Goal: Task Accomplishment & Management: Manage account settings

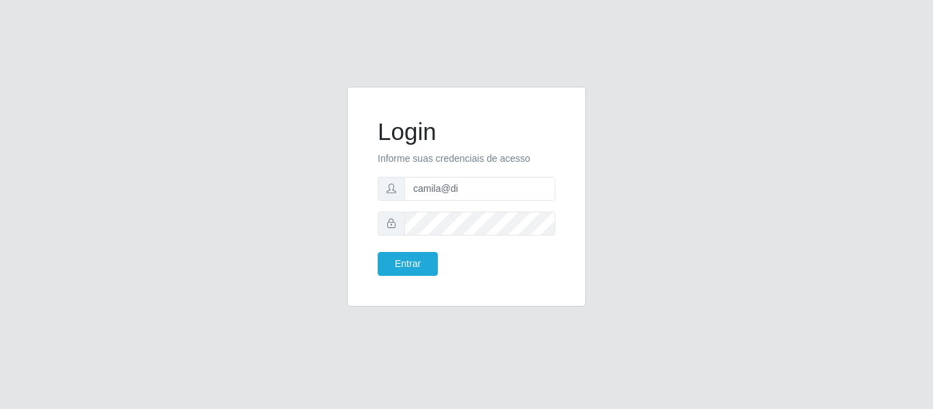
type input "camila@divinofogao"
click at [431, 262] on button "Entrar" at bounding box center [408, 264] width 60 height 24
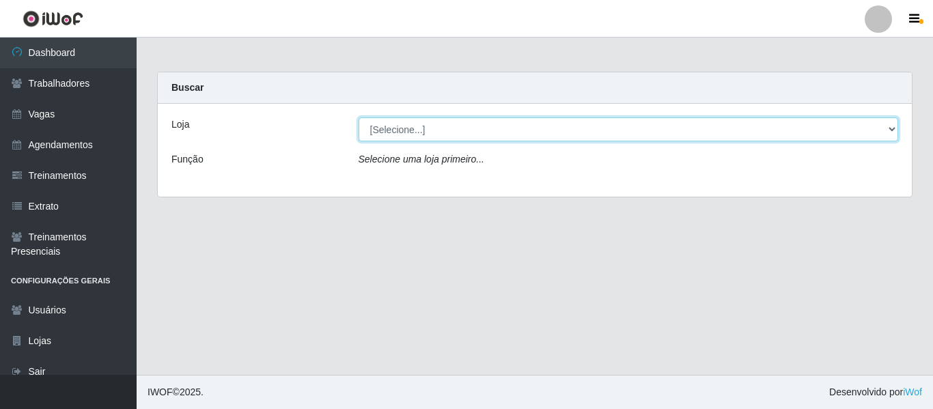
click at [475, 123] on select "[Selecione...] Divino Fogão - Campina Grande" at bounding box center [628, 129] width 540 height 24
select select "499"
click at [358, 117] on select "[Selecione...] Divino Fogão - Campina Grande" at bounding box center [628, 129] width 540 height 24
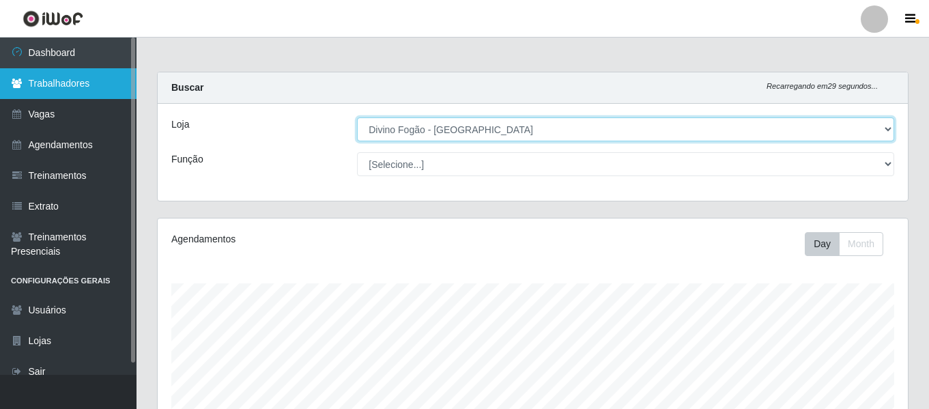
scroll to position [283, 750]
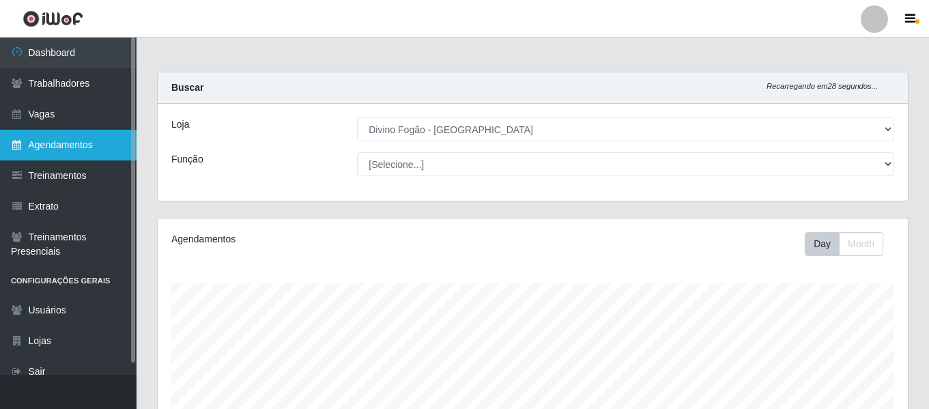
click at [89, 140] on link "Agendamentos" at bounding box center [68, 145] width 137 height 31
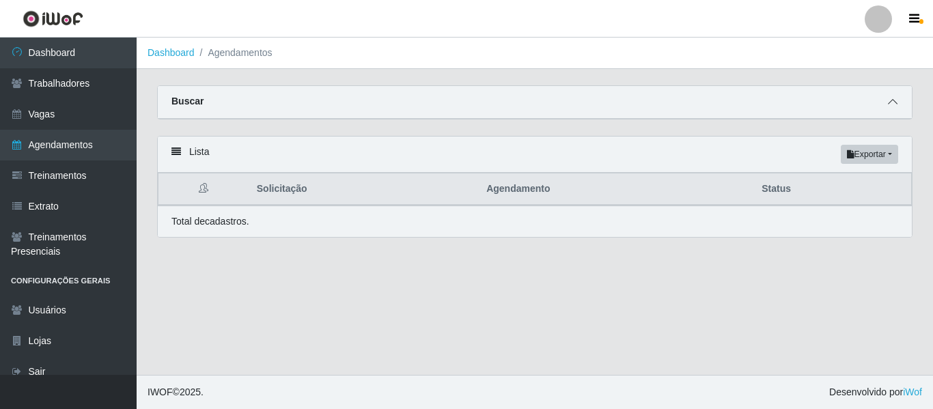
click at [898, 106] on span at bounding box center [892, 102] width 16 height 16
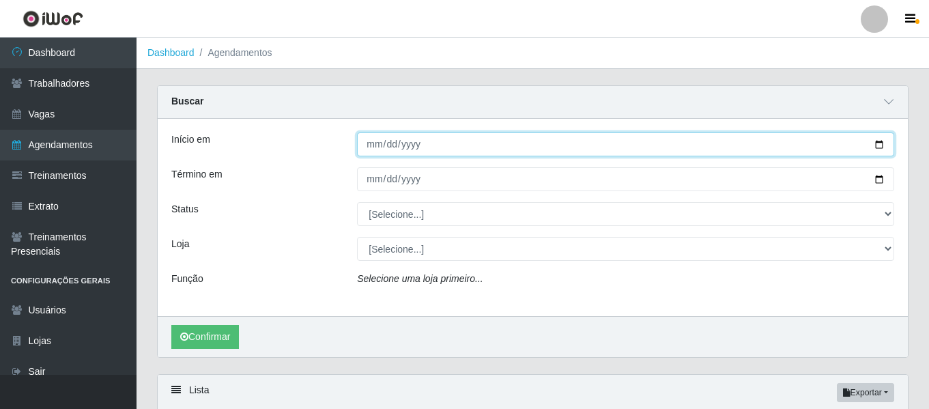
click at [366, 146] on input "Início em" at bounding box center [625, 144] width 537 height 24
type input "2025-08-24"
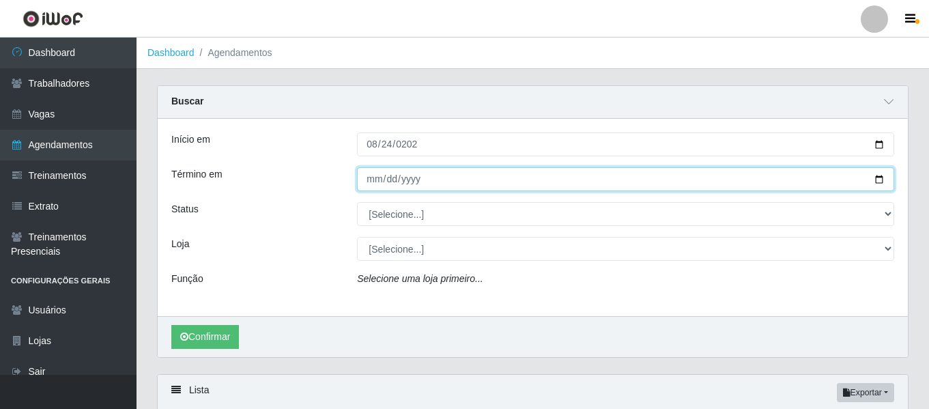
click at [367, 176] on input "Término em" at bounding box center [625, 179] width 537 height 24
type input "0033-08-24"
type input "0003-08-24"
type input "2025-08-24"
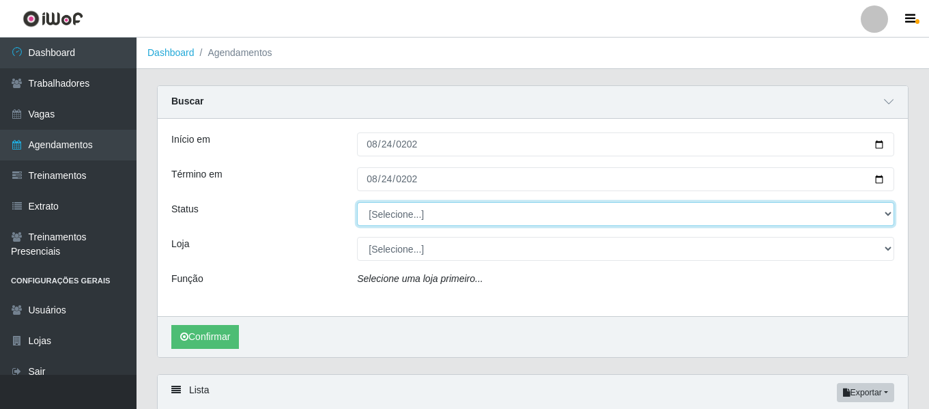
click at [399, 216] on select "[Selecione...] AGENDADO AGUARDANDO LIBERAR EM ANDAMENTO EM REVISÃO FINALIZADO C…" at bounding box center [625, 214] width 537 height 24
select select "FINALIZADO"
click at [357, 203] on select "[Selecione...] AGENDADO AGUARDANDO LIBERAR EM ANDAMENTO EM REVISÃO FINALIZADO C…" at bounding box center [625, 214] width 537 height 24
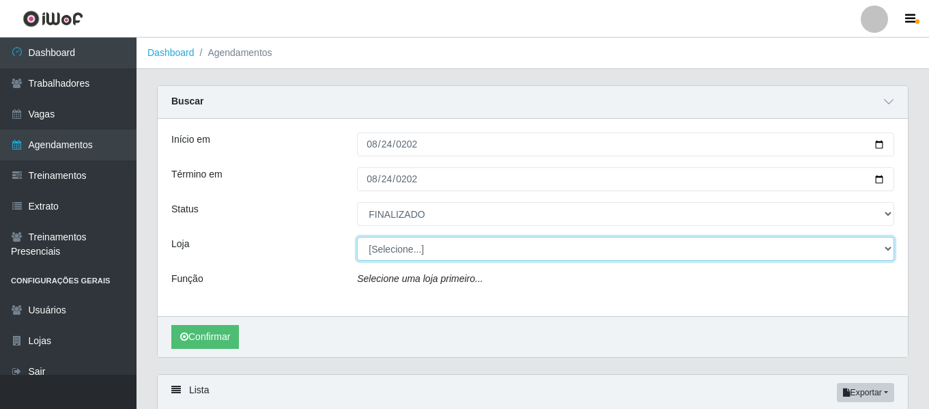
click at [388, 242] on select "[Selecione...] Divino Fogão - Campina Grande" at bounding box center [625, 249] width 537 height 24
select select "499"
click at [357, 238] on select "[Selecione...] Divino Fogão - Campina Grande" at bounding box center [625, 249] width 537 height 24
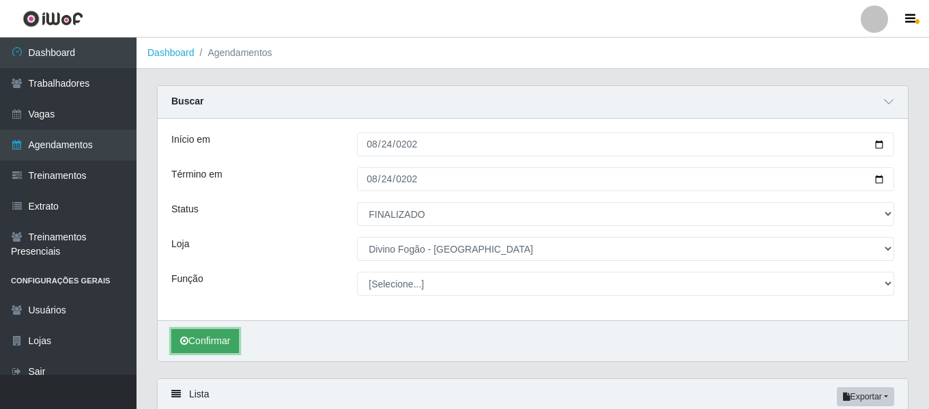
click at [223, 335] on button "Confirmar" at bounding box center [205, 341] width 68 height 24
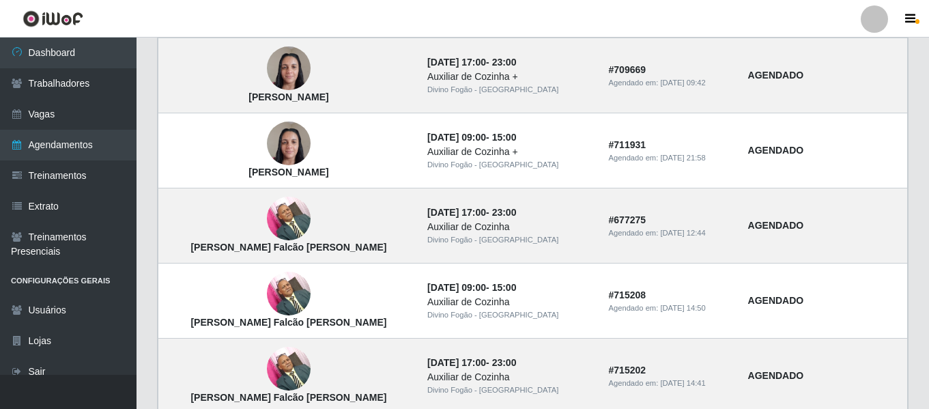
scroll to position [137, 0]
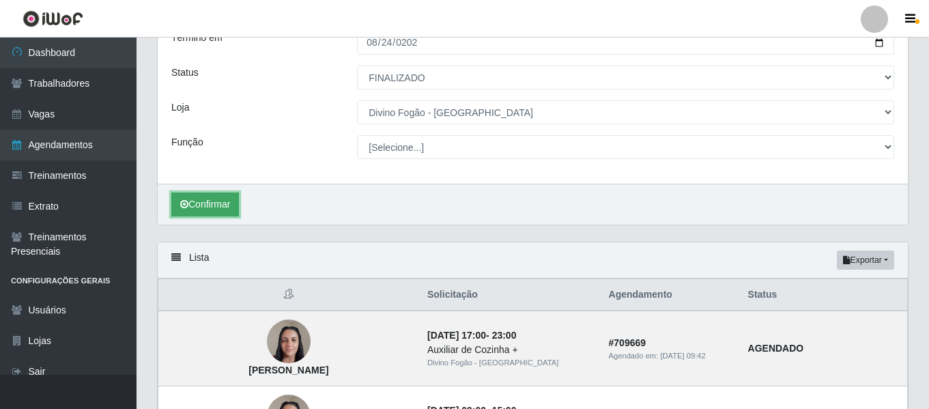
click at [201, 199] on button "Confirmar" at bounding box center [205, 205] width 68 height 24
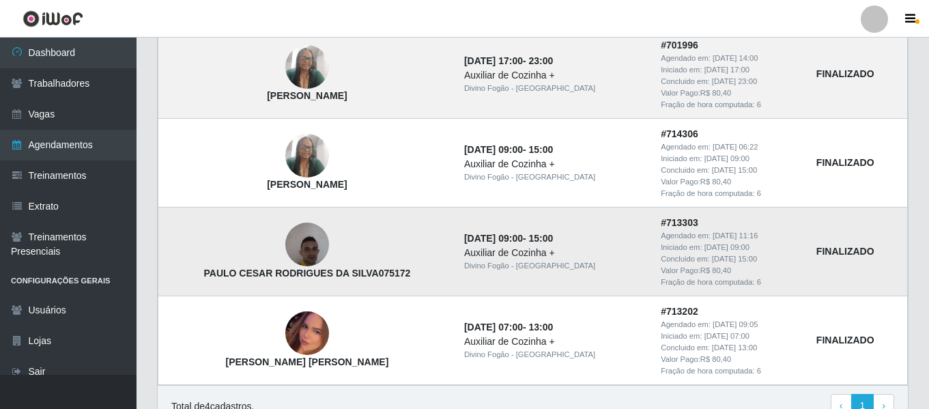
scroll to position [419, 0]
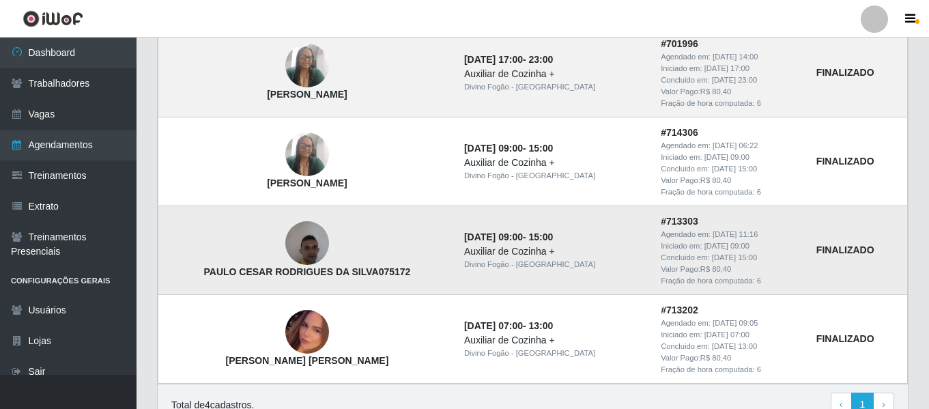
click at [315, 244] on img at bounding box center [307, 243] width 44 height 58
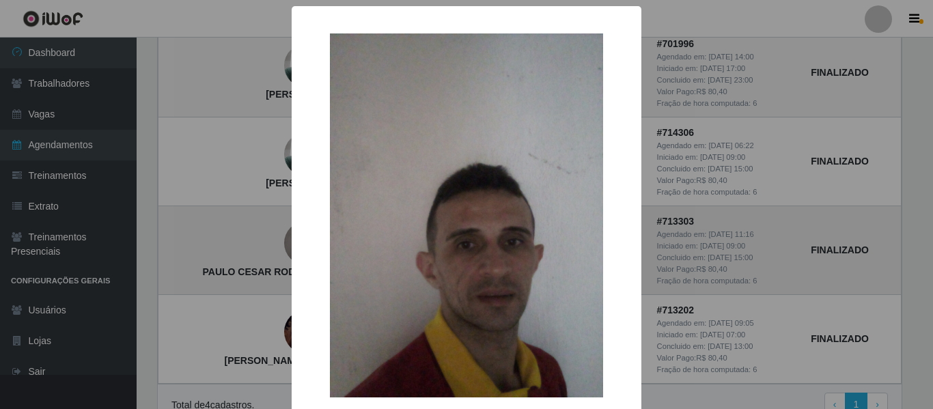
click at [315, 244] on div "×" at bounding box center [466, 215] width 322 height 391
click at [234, 118] on div "× PAULO CESAR RODRIGUES DA SILVA075172 OK Cancel" at bounding box center [466, 204] width 933 height 409
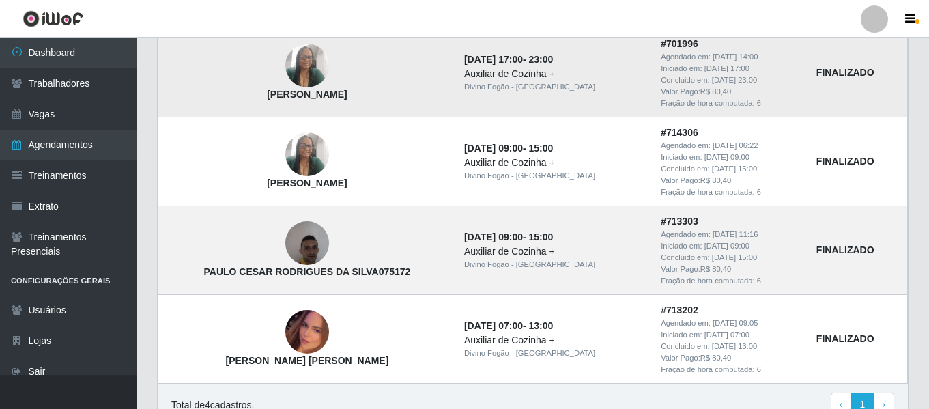
click at [307, 57] on img at bounding box center [307, 66] width 44 height 58
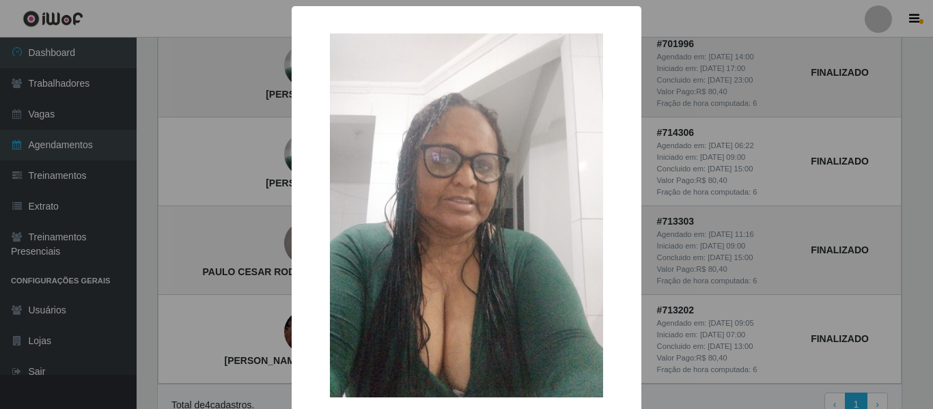
click at [307, 57] on div "×" at bounding box center [466, 215] width 322 height 391
click at [184, 262] on div "× Geane Oliveira Silva OK Cancel" at bounding box center [466, 204] width 933 height 409
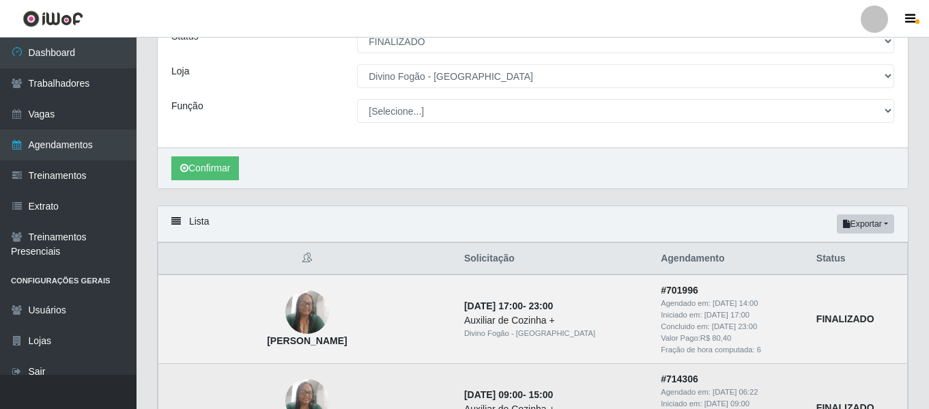
scroll to position [273, 0]
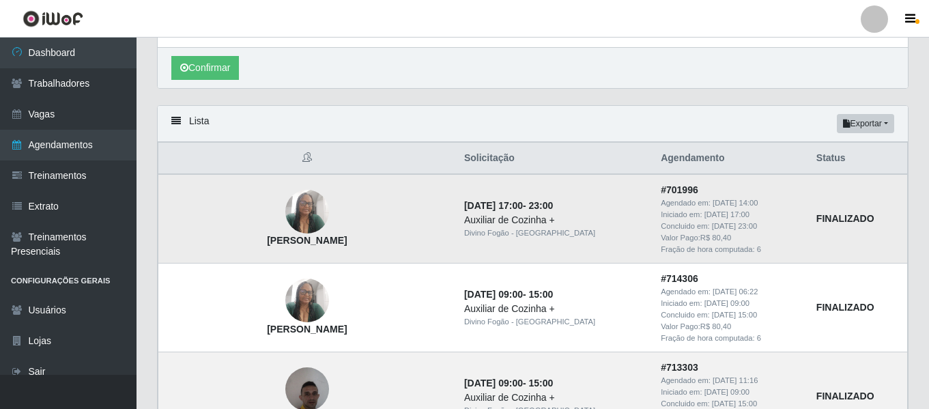
click at [359, 242] on td "[PERSON_NAME]" at bounding box center [307, 218] width 298 height 89
drag, startPoint x: 353, startPoint y: 243, endPoint x: 235, endPoint y: 242, distance: 118.1
click at [235, 242] on td "[PERSON_NAME]" at bounding box center [307, 218] width 298 height 89
copy strong "[PERSON_NAME]"
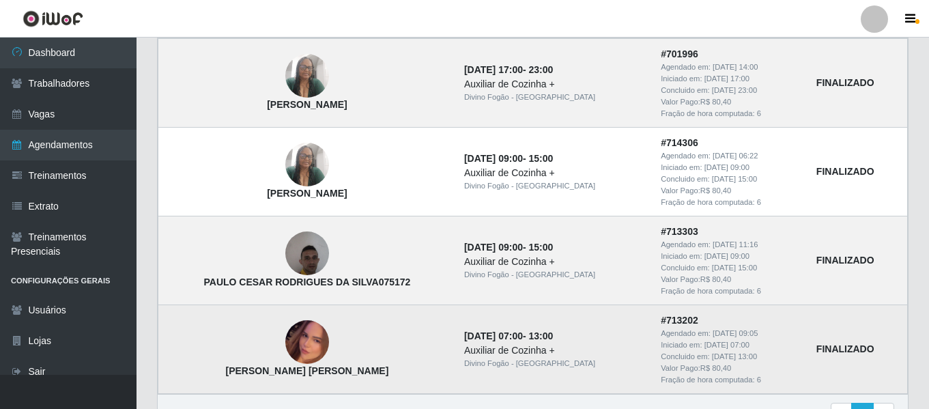
scroll to position [410, 0]
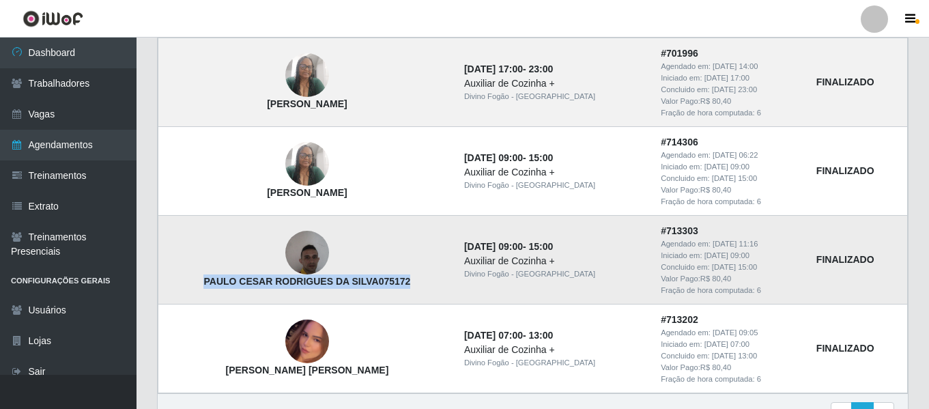
drag, startPoint x: 405, startPoint y: 283, endPoint x: 205, endPoint y: 287, distance: 200.1
click at [205, 287] on td "PAULO CESAR RODRIGUES DA SILVA075172" at bounding box center [307, 260] width 298 height 89
copy strong "PAULO CESAR RODRIGUES DA SILVA075172"
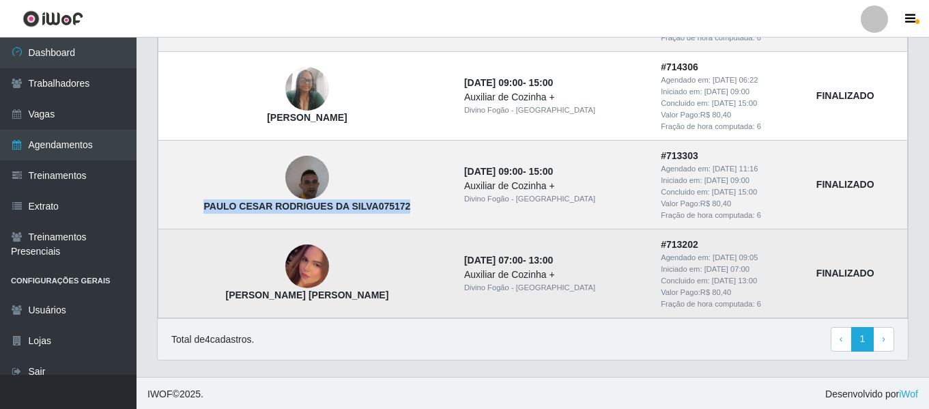
scroll to position [487, 0]
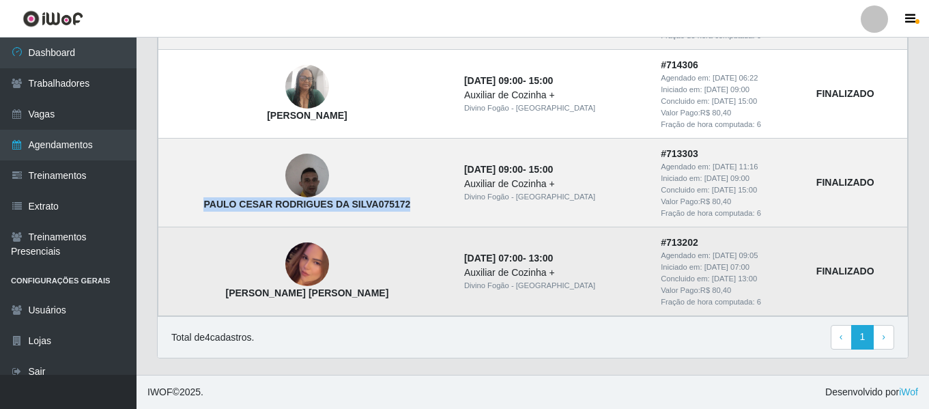
drag, startPoint x: 391, startPoint y: 299, endPoint x: 221, endPoint y: 302, distance: 170.0
click at [221, 302] on td "[PERSON_NAME]" at bounding box center [307, 271] width 298 height 89
copy strong "[PERSON_NAME]"
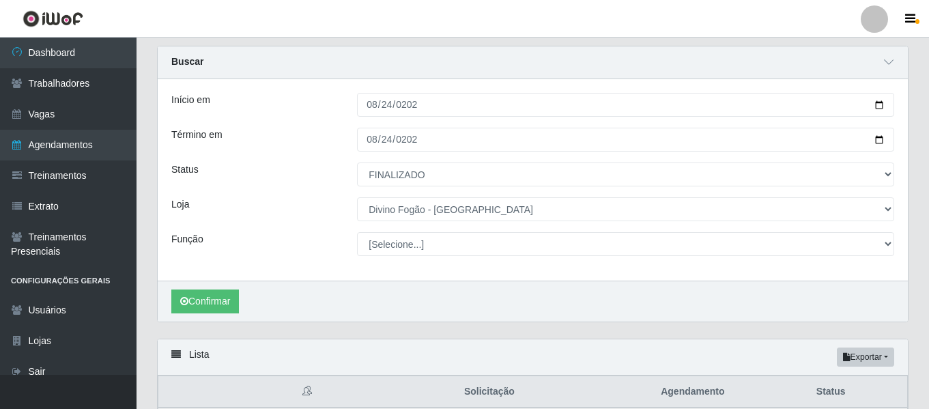
scroll to position [0, 0]
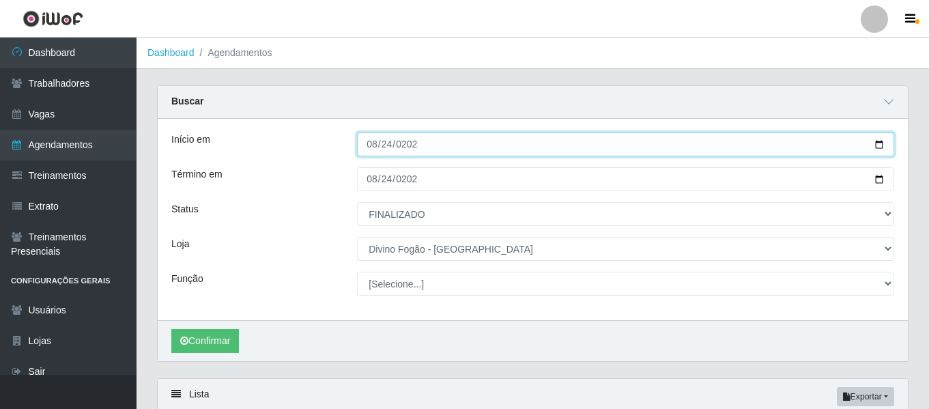
click at [371, 152] on input "2025-08-24" at bounding box center [625, 144] width 537 height 24
type input "2025-08-18"
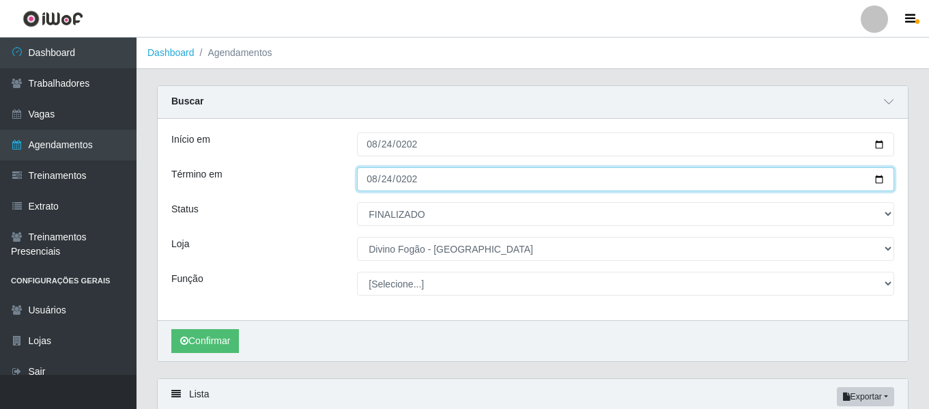
click at [366, 177] on input "2025-08-24" at bounding box center [625, 179] width 537 height 24
click at [376, 177] on input "2025-08-02" at bounding box center [625, 179] width 537 height 24
type input "2025-08-20"
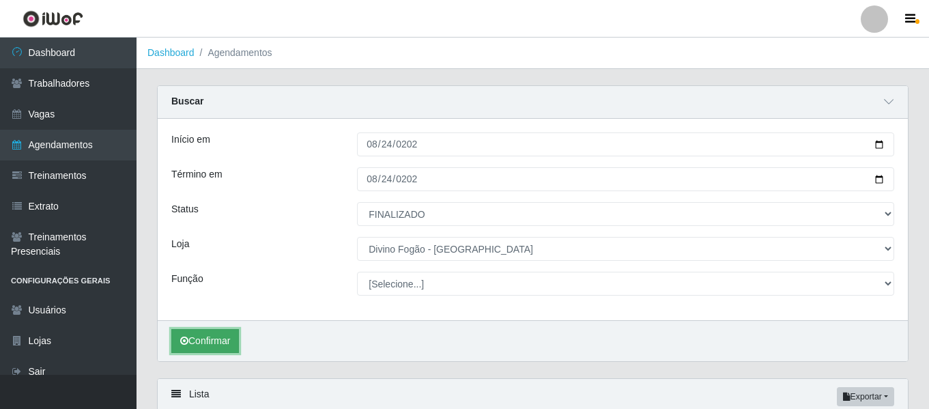
click at [214, 349] on button "Confirmar" at bounding box center [205, 341] width 68 height 24
click at [221, 330] on button "Confirmar" at bounding box center [205, 341] width 68 height 24
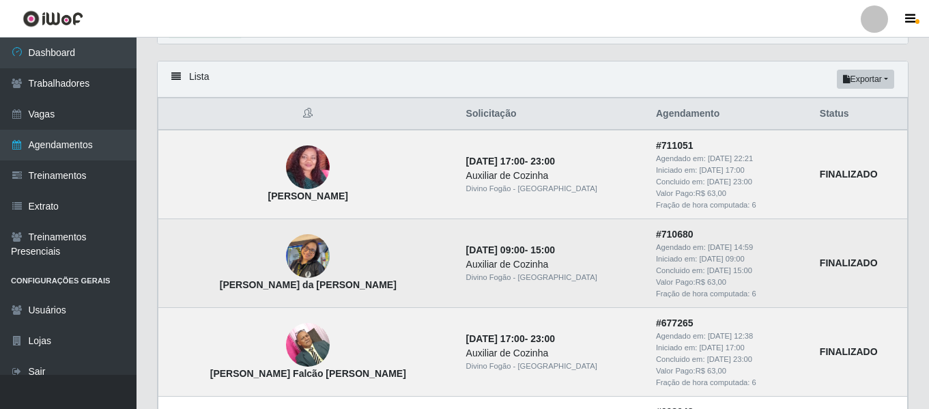
scroll to position [401, 0]
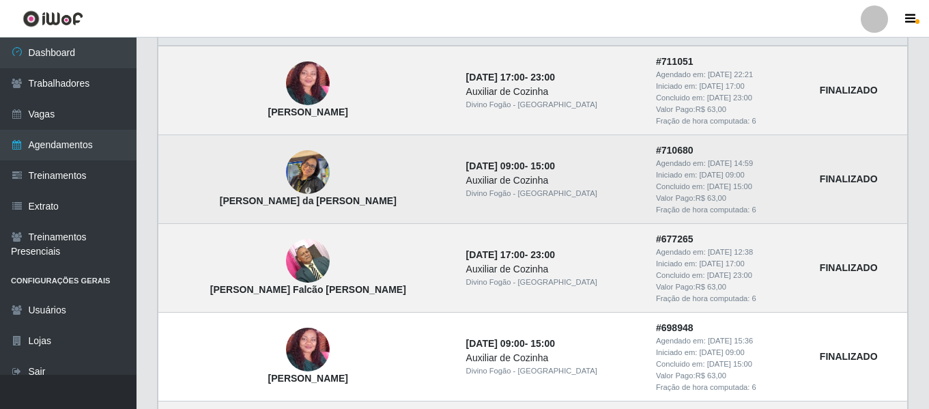
click at [286, 171] on img at bounding box center [308, 172] width 44 height 58
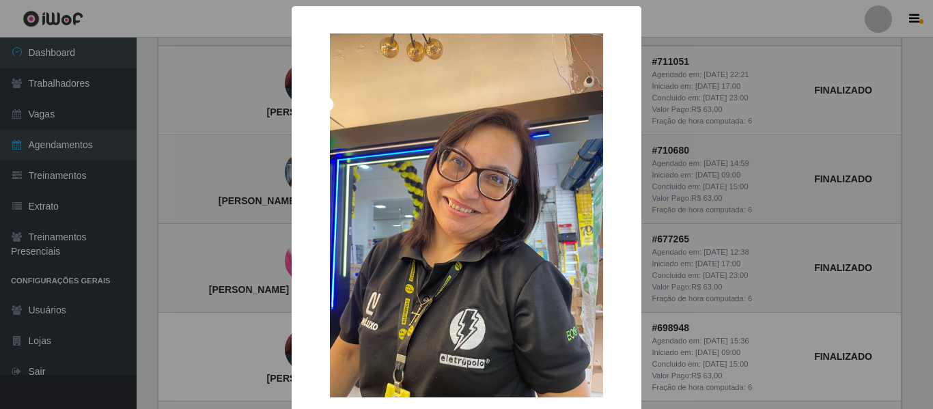
click at [279, 171] on div "× Iara Barbosa da Silva Quintans OK Cancel" at bounding box center [466, 204] width 933 height 409
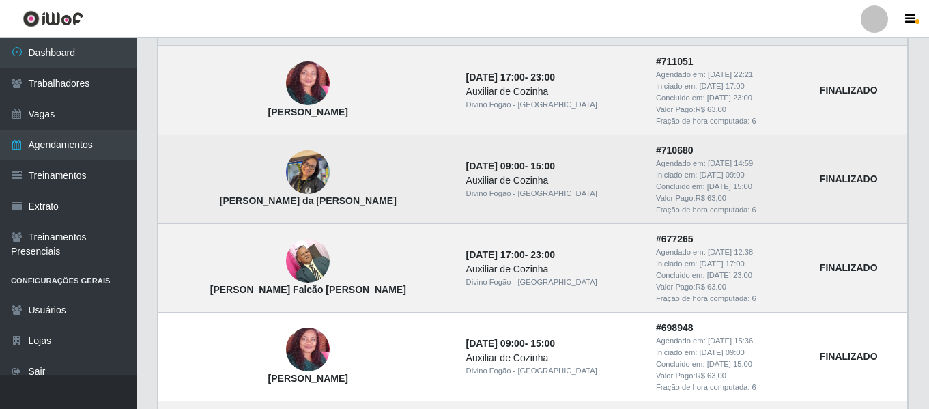
click at [299, 175] on img at bounding box center [308, 172] width 44 height 58
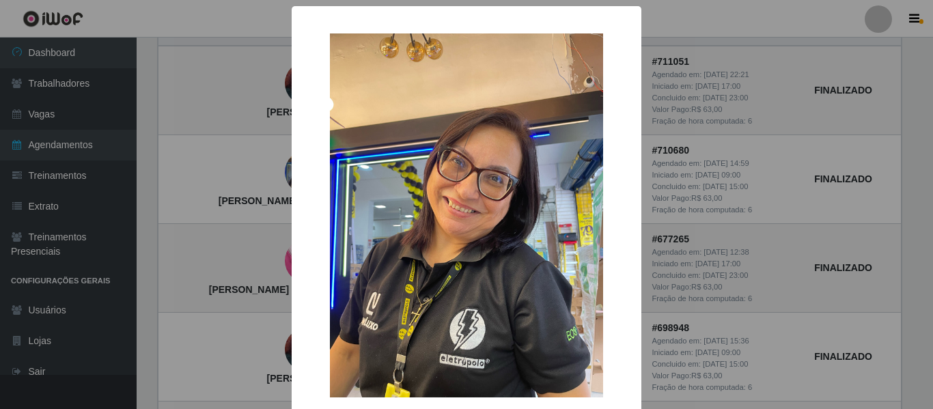
click at [299, 175] on div "× Iara Barbosa da Silva Quintans OK Cancel" at bounding box center [466, 249] width 350 height 486
click at [189, 214] on div "× Iara Barbosa da Silva Quintans OK Cancel" at bounding box center [466, 204] width 933 height 409
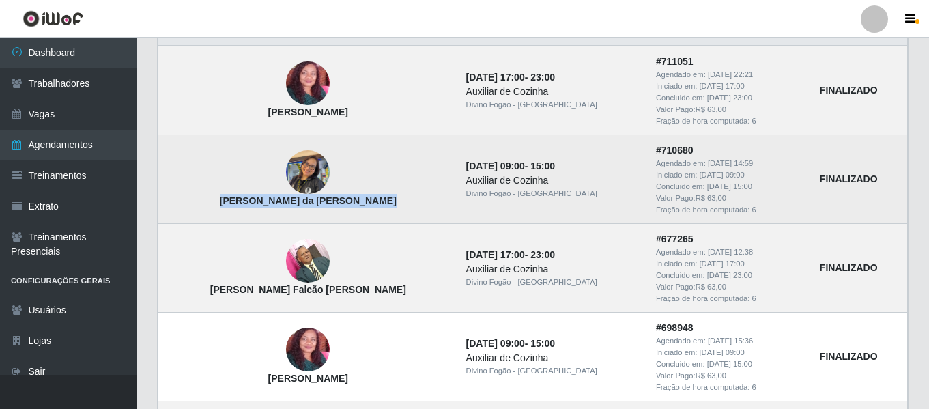
drag, startPoint x: 371, startPoint y: 201, endPoint x: 208, endPoint y: 207, distance: 163.2
click at [208, 207] on td "Iara Barbosa da Silva Quintans" at bounding box center [308, 179] width 300 height 89
copy strong "Iara Barbosa da Silva Quintans"
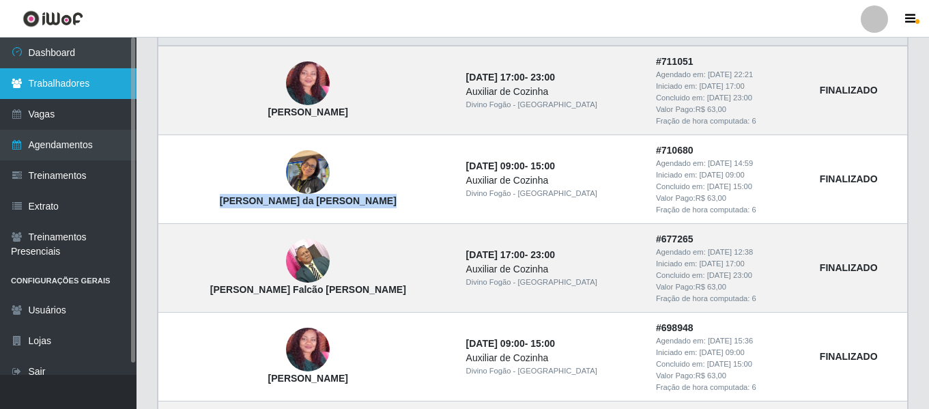
click at [91, 74] on link "Trabalhadores" at bounding box center [68, 83] width 137 height 31
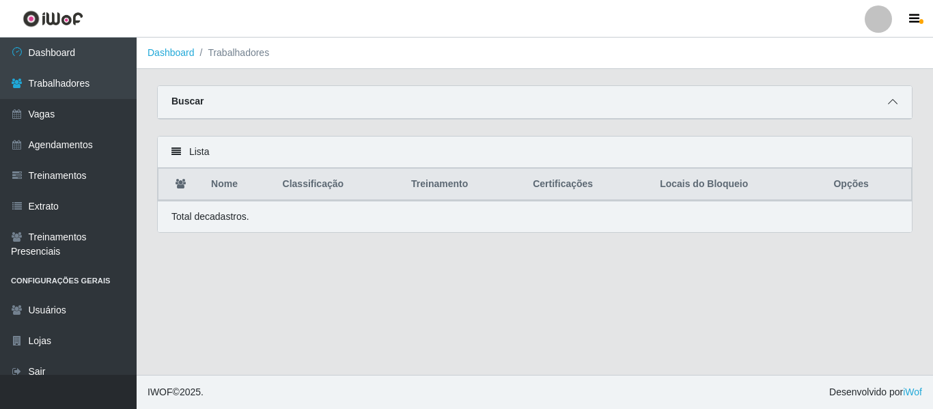
click at [890, 100] on icon at bounding box center [892, 102] width 10 height 10
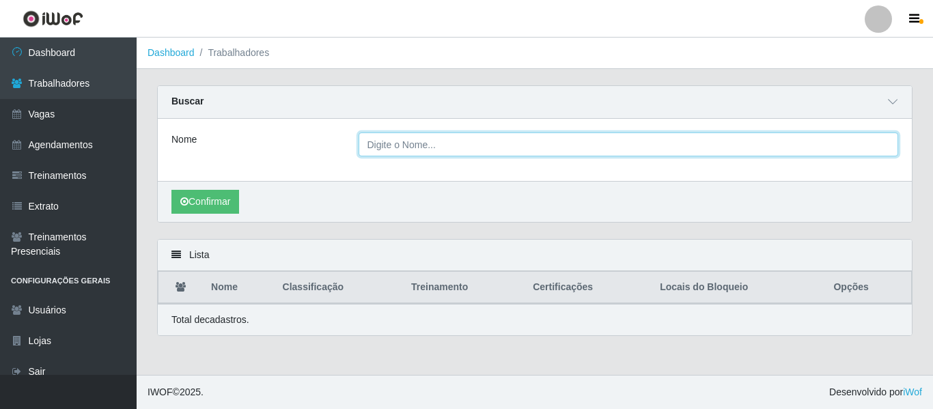
click at [397, 149] on input "Nome" at bounding box center [628, 144] width 540 height 24
paste input "Iara Barbosa da Silva Quintans"
type input "Iara Barbosa da Silva Quintans"
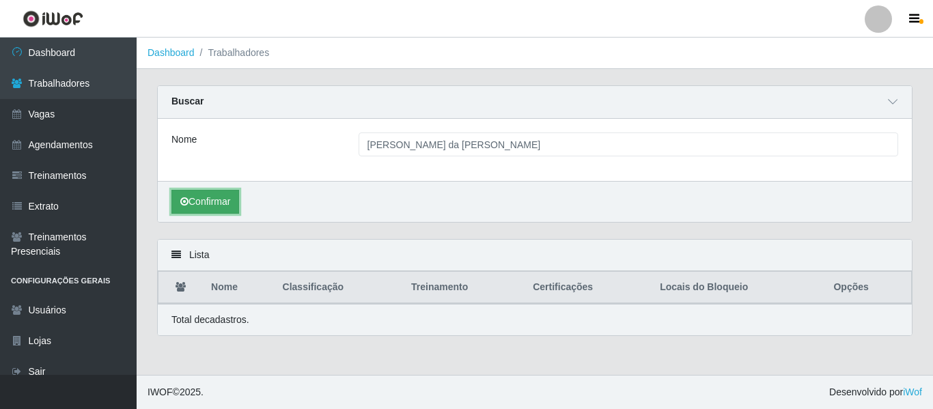
click at [211, 202] on button "Confirmar" at bounding box center [205, 202] width 68 height 24
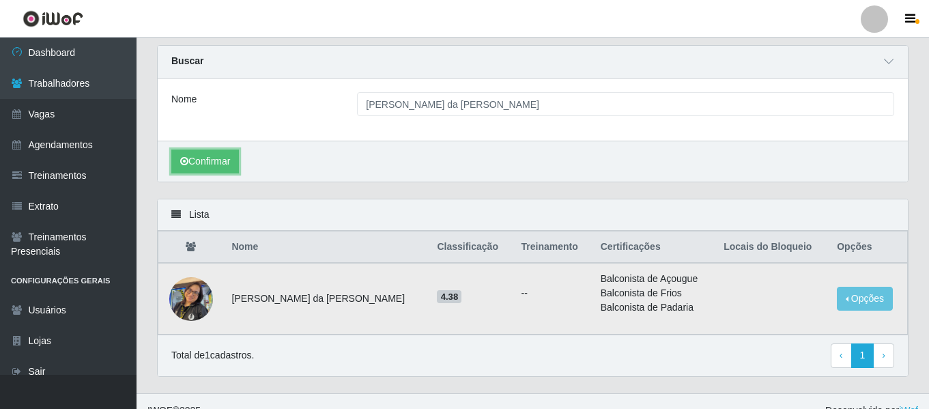
scroll to position [59, 0]
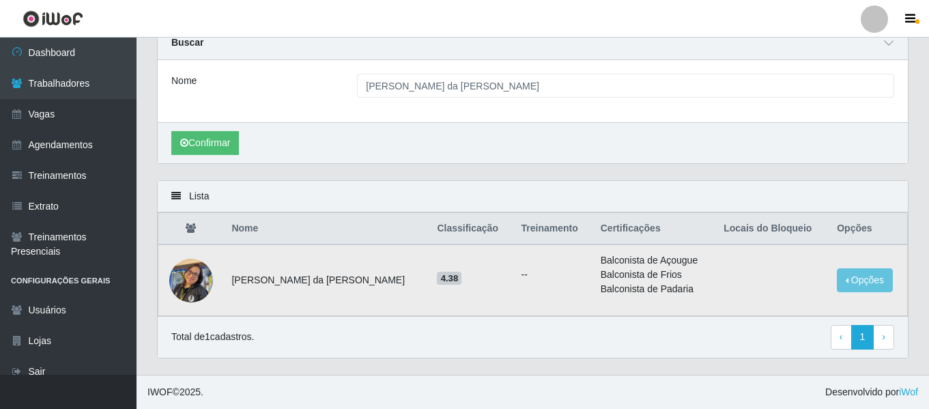
click at [197, 281] on img at bounding box center [191, 280] width 44 height 58
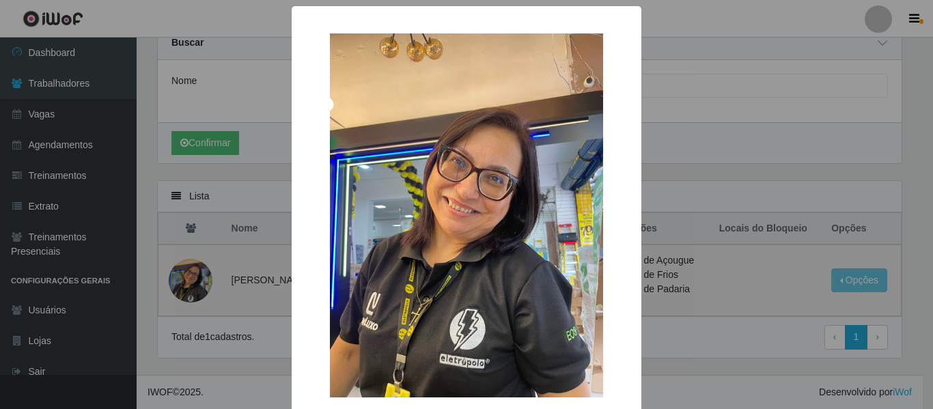
click at [197, 281] on div "× OK Cancel" at bounding box center [466, 204] width 933 height 409
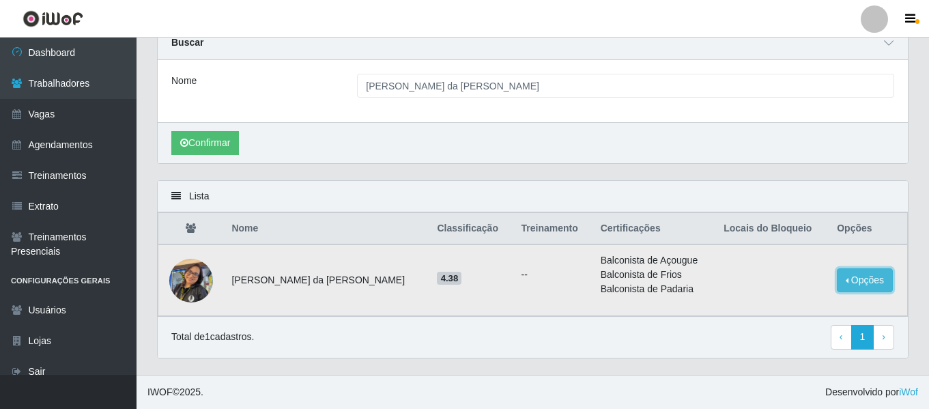
click at [868, 286] on button "Opções" at bounding box center [865, 280] width 56 height 24
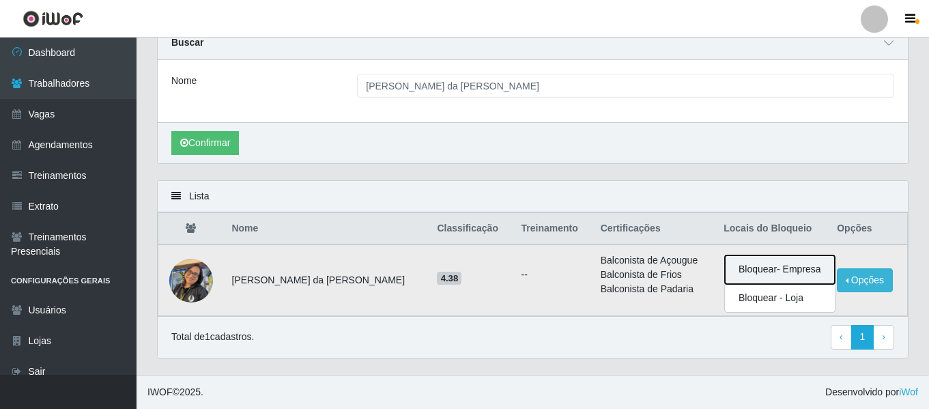
click at [784, 267] on button "Bloquear - Empresa" at bounding box center [780, 269] width 110 height 29
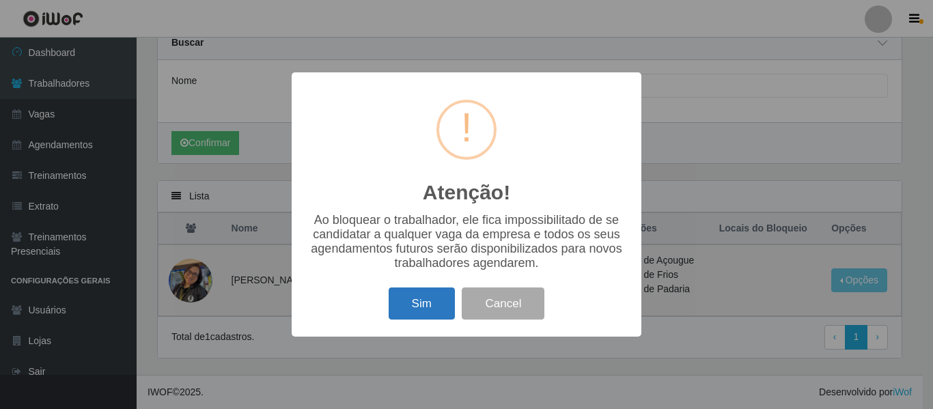
click at [411, 306] on button "Sim" at bounding box center [421, 303] width 66 height 32
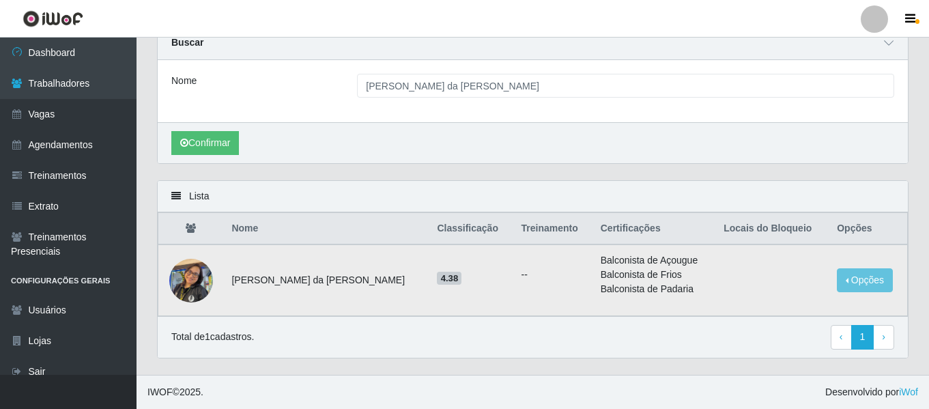
scroll to position [0, 0]
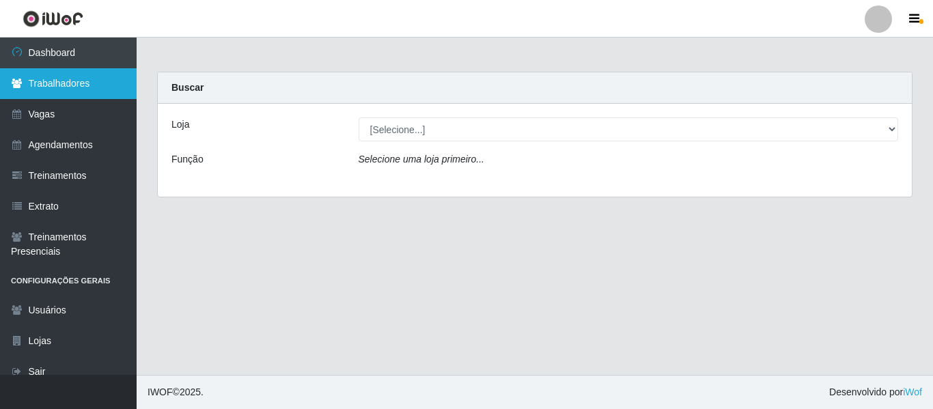
click at [102, 92] on link "Trabalhadores" at bounding box center [68, 83] width 137 height 31
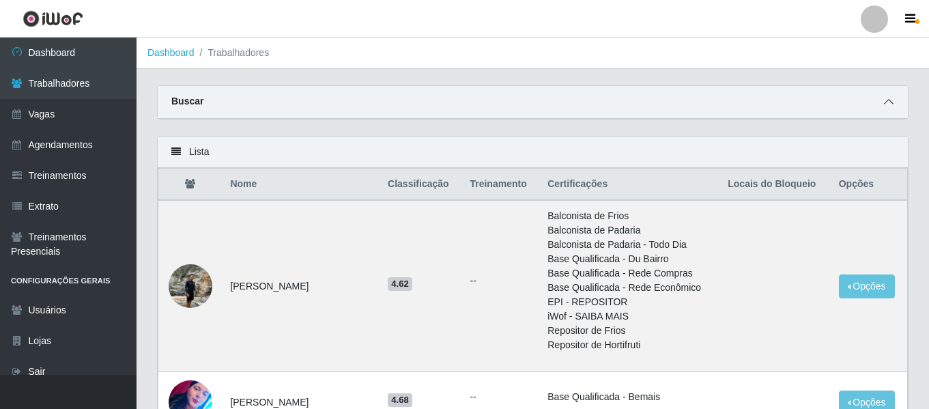
click at [885, 104] on icon at bounding box center [889, 102] width 10 height 10
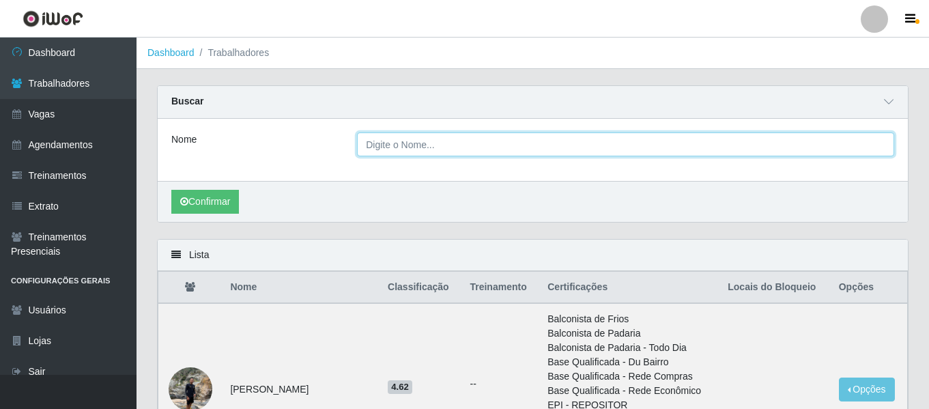
click at [408, 147] on input "Nome" at bounding box center [625, 144] width 537 height 24
paste input "[PERSON_NAME]"
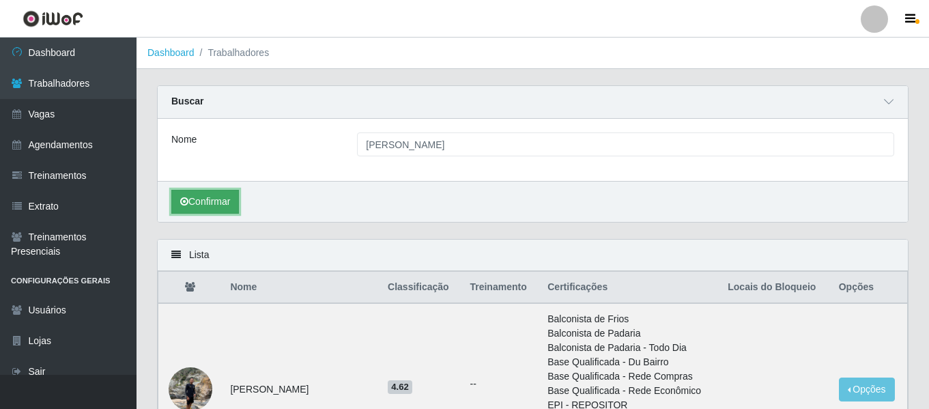
click at [220, 208] on button "Confirmar" at bounding box center [205, 202] width 68 height 24
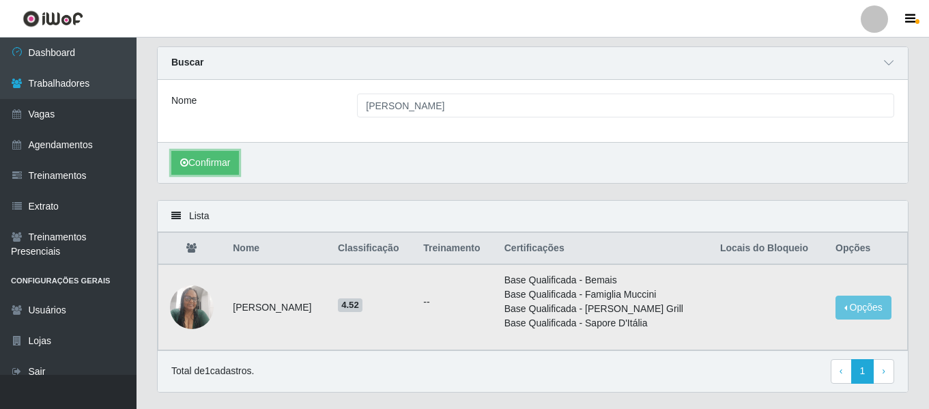
scroll to position [74, 0]
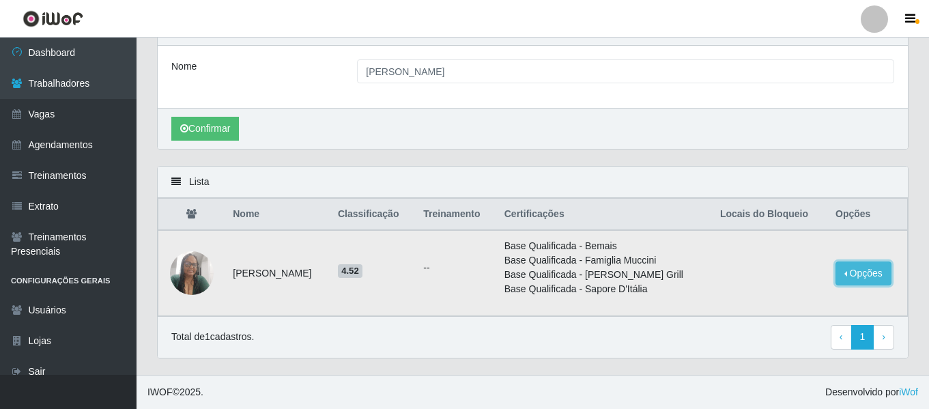
click at [856, 263] on button "Opções" at bounding box center [864, 273] width 56 height 24
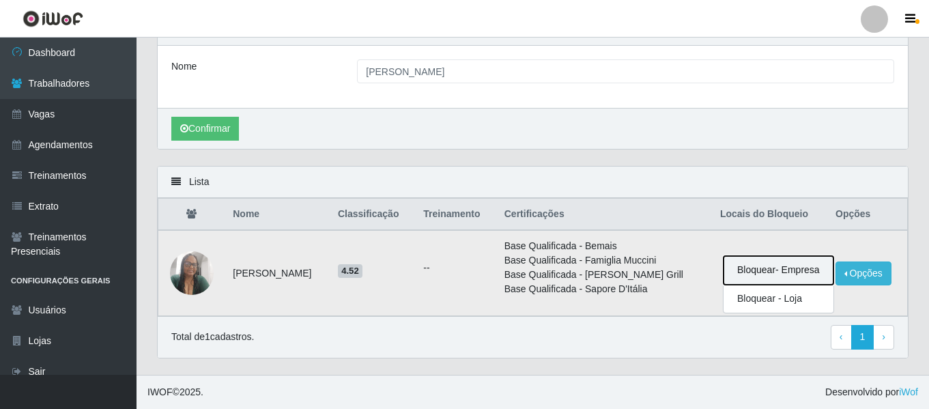
click at [776, 270] on button "Bloquear - Empresa" at bounding box center [779, 270] width 110 height 29
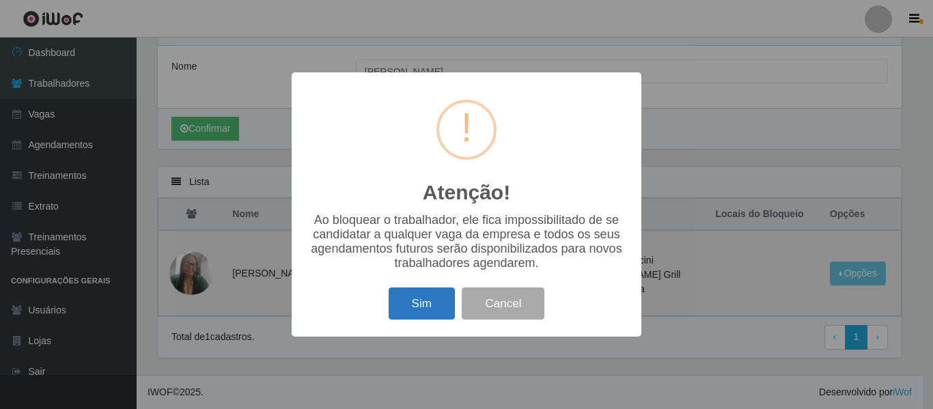
click at [403, 304] on button "Sim" at bounding box center [421, 303] width 66 height 32
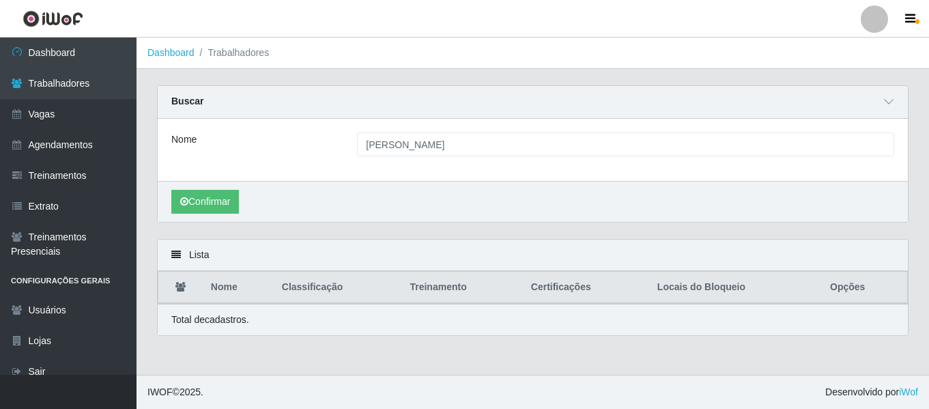
scroll to position [0, 0]
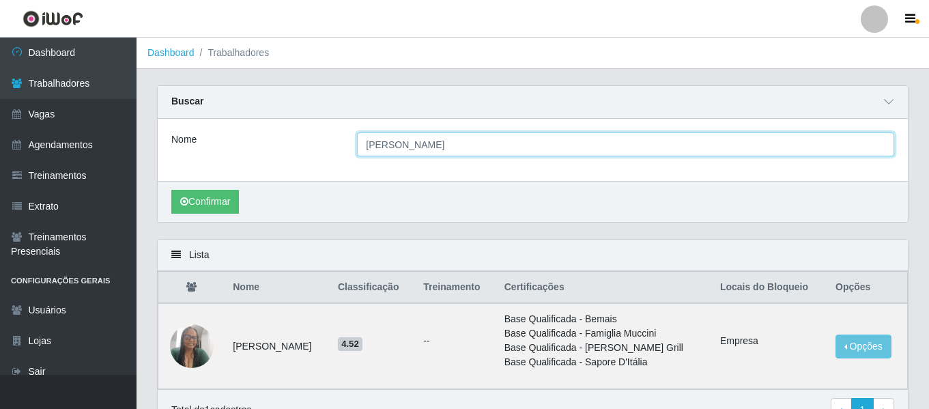
drag, startPoint x: 461, startPoint y: 138, endPoint x: 249, endPoint y: 130, distance: 211.8
click at [249, 130] on div "Nome [PERSON_NAME]" at bounding box center [533, 150] width 750 height 62
paste input "PAULO CESAR RODRIGUES DA SILVA075172"
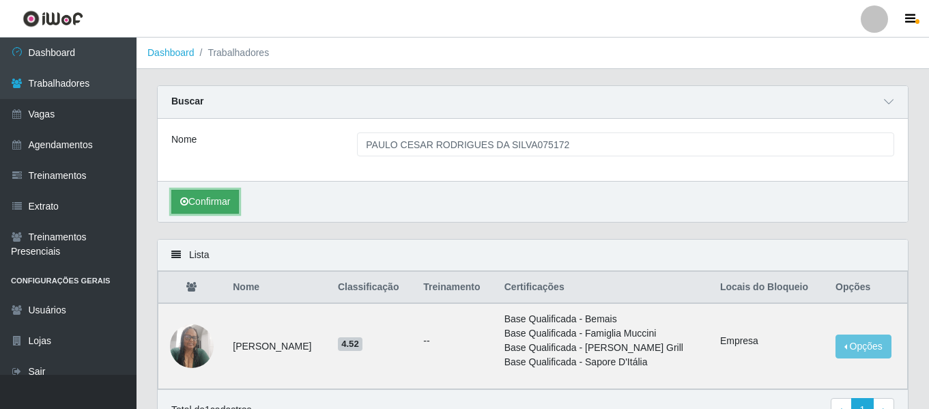
click at [214, 201] on button "Confirmar" at bounding box center [205, 202] width 68 height 24
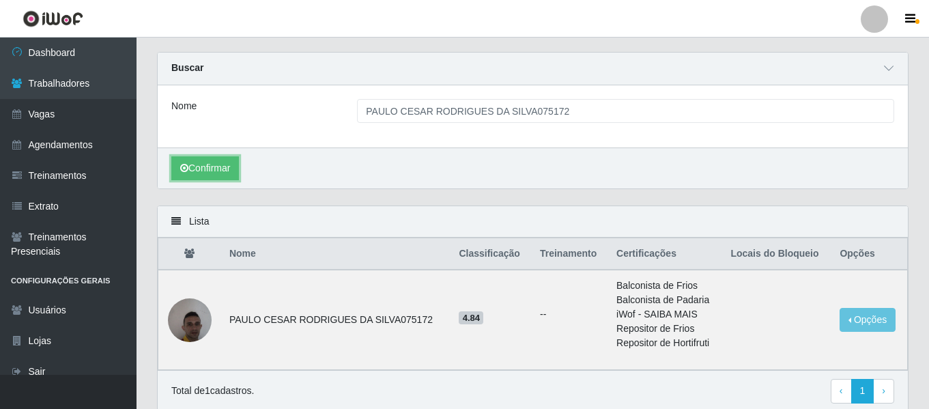
scroll to position [88, 0]
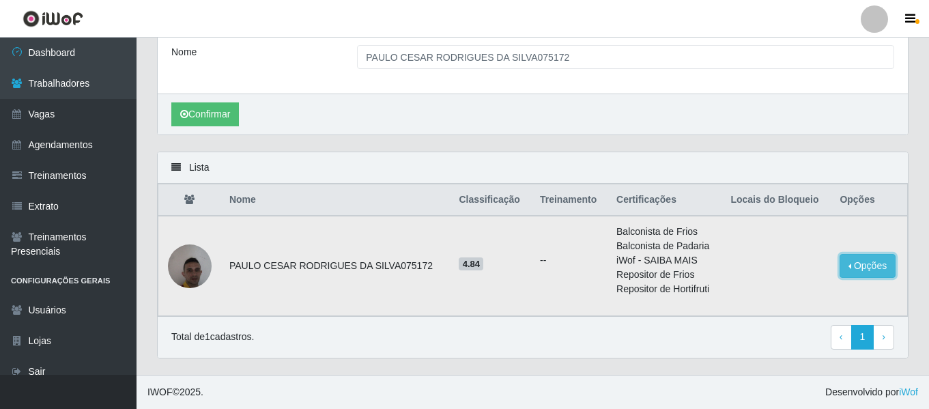
click at [855, 259] on button "Opções" at bounding box center [868, 266] width 56 height 24
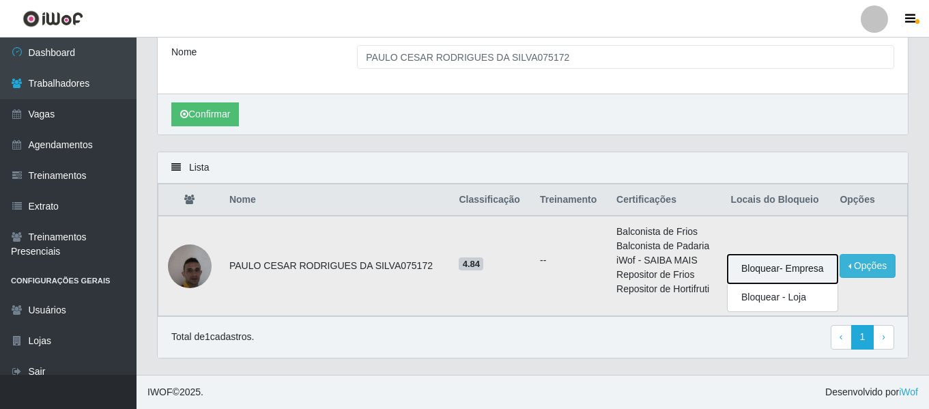
click at [786, 268] on button "Bloquear - Empresa" at bounding box center [783, 269] width 110 height 29
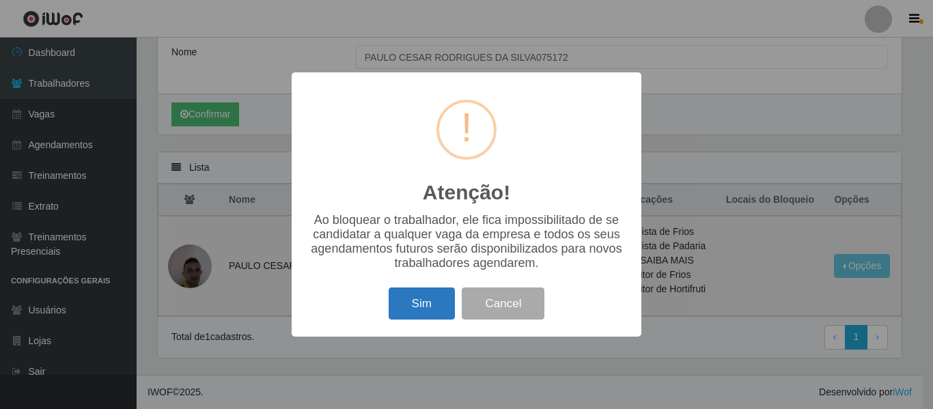
click at [418, 303] on button "Sim" at bounding box center [421, 303] width 66 height 32
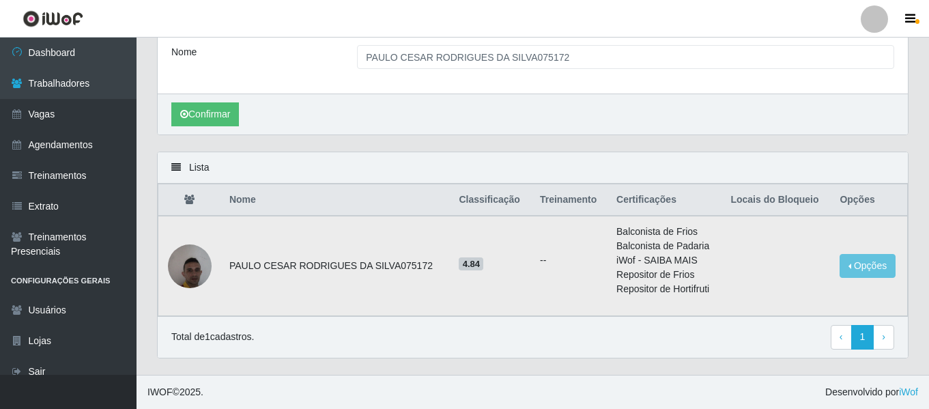
scroll to position [0, 0]
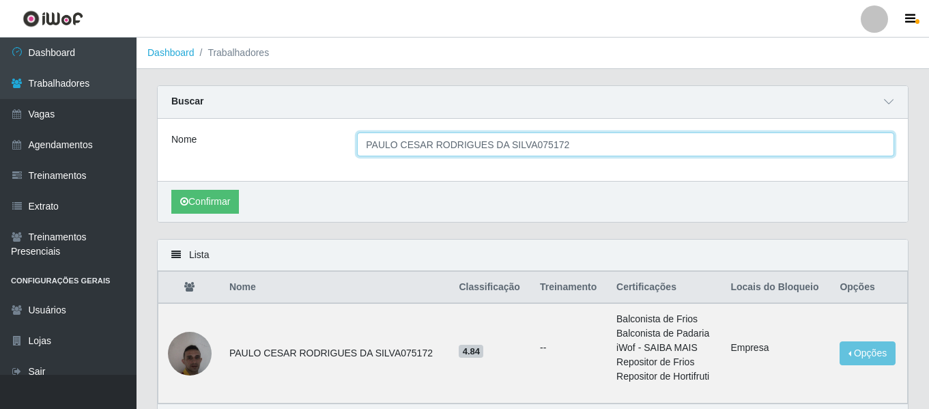
drag, startPoint x: 501, startPoint y: 152, endPoint x: 301, endPoint y: 130, distance: 201.1
click at [302, 130] on div "Nome PAULO CESAR RODRIGUES DA SILVA075172" at bounding box center [533, 150] width 750 height 62
paste input "[PERSON_NAME]"
type input "[PERSON_NAME]"
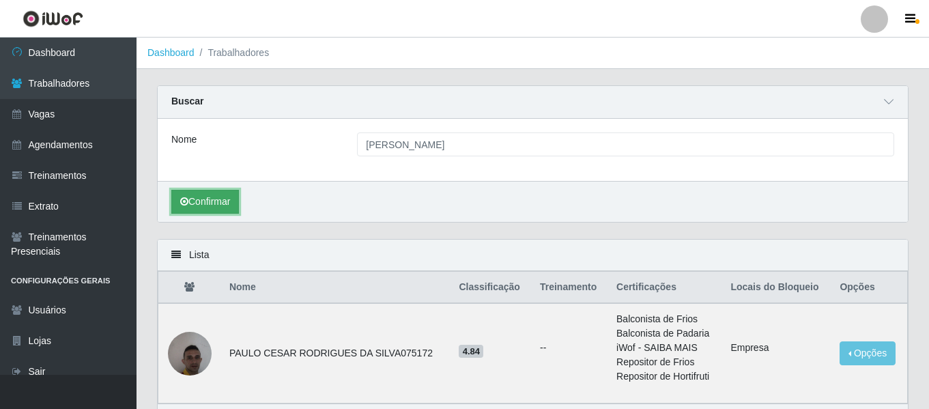
click at [220, 196] on button "Confirmar" at bounding box center [205, 202] width 68 height 24
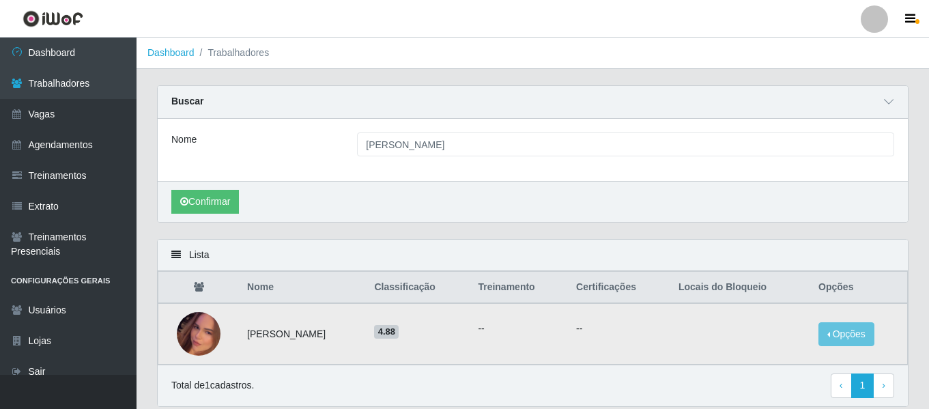
click at [210, 342] on img at bounding box center [199, 334] width 44 height 78
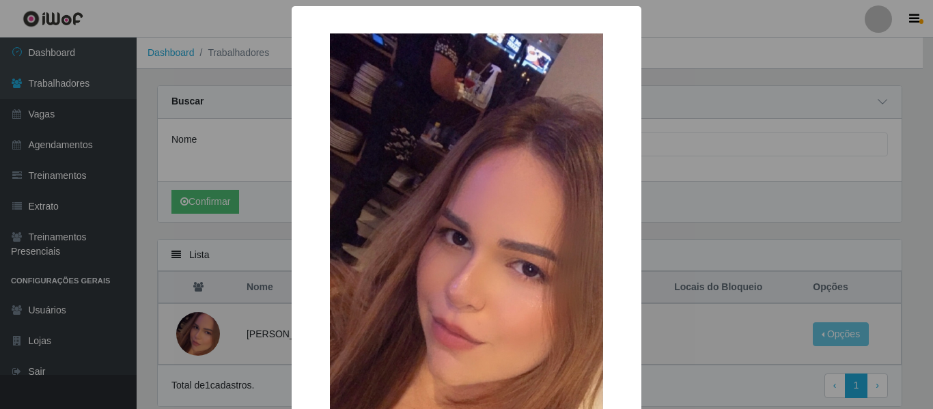
click at [206, 341] on div "× OK Cancel" at bounding box center [466, 204] width 933 height 409
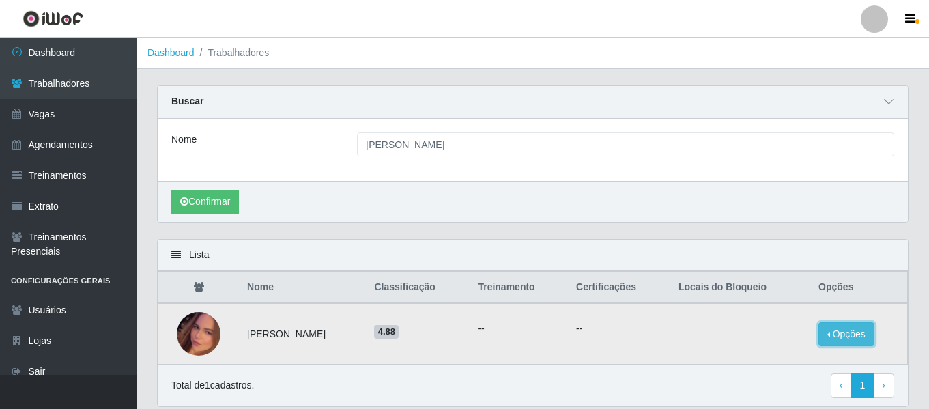
click at [858, 332] on button "Opções" at bounding box center [847, 334] width 56 height 24
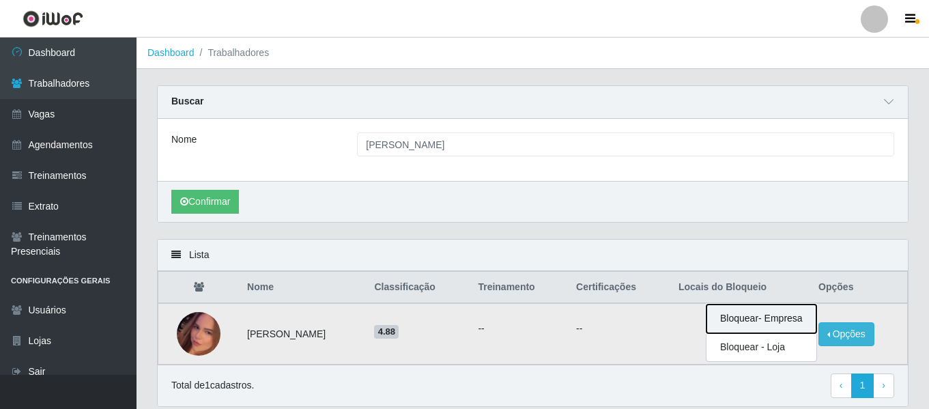
click at [771, 324] on button "Bloquear - Empresa" at bounding box center [762, 318] width 110 height 29
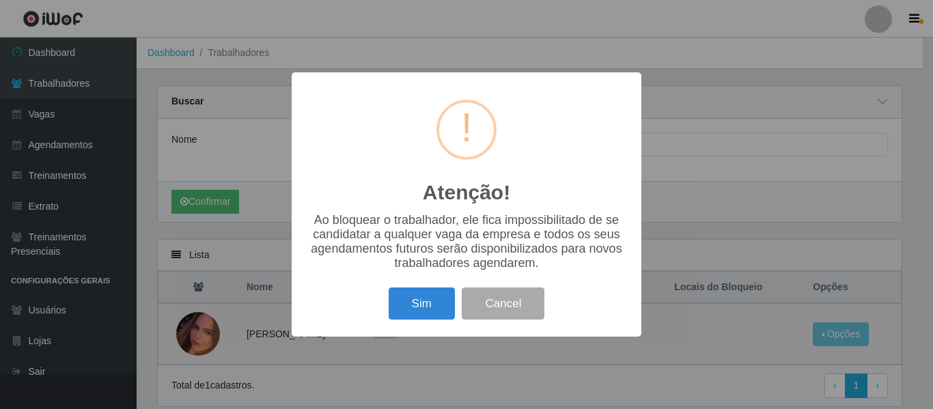
click at [410, 291] on div "Sim Cancel" at bounding box center [466, 303] width 322 height 39
click at [414, 302] on button "Sim" at bounding box center [421, 303] width 66 height 32
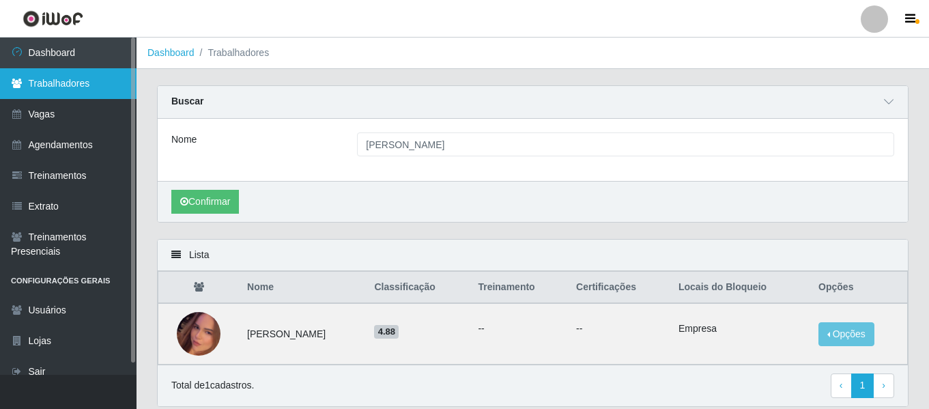
click at [87, 91] on link "Trabalhadores" at bounding box center [68, 83] width 137 height 31
